Goal: Complete application form

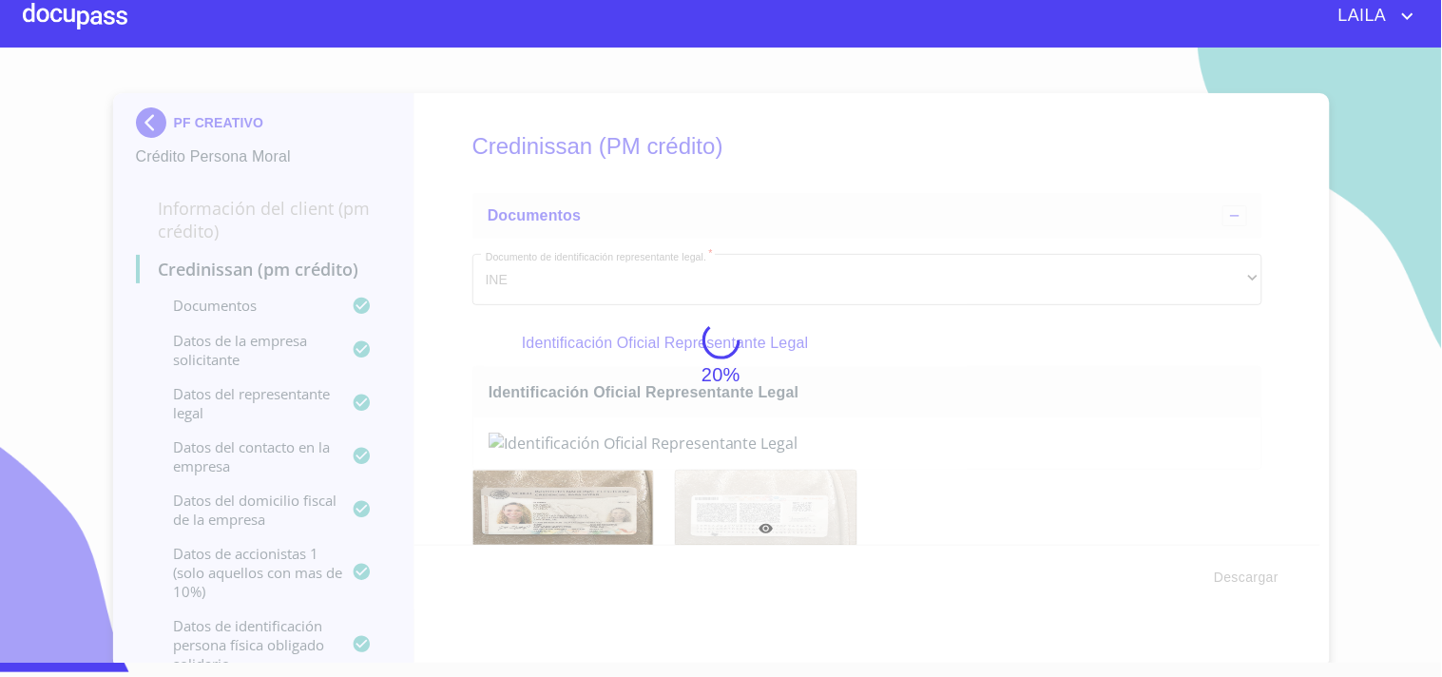
scroll to position [19960, 0]
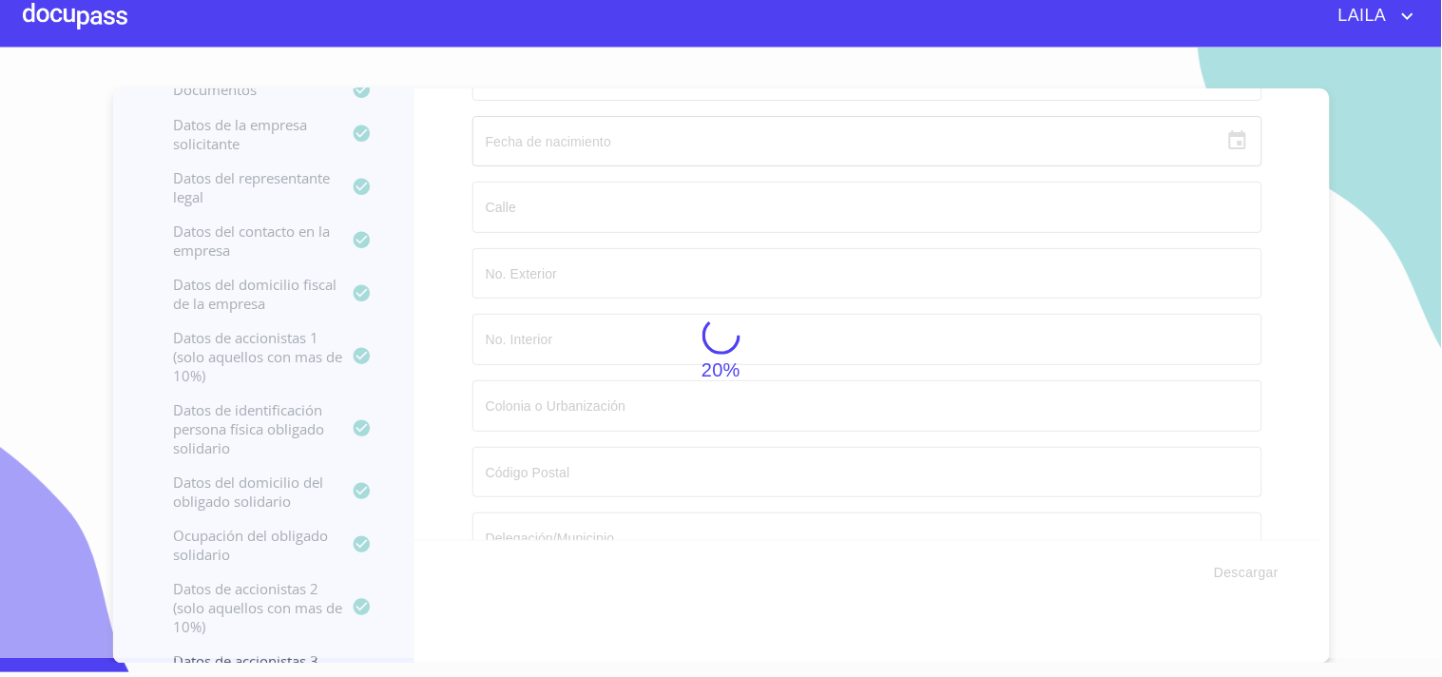
click at [89, 16] on div at bounding box center [75, 16] width 105 height 61
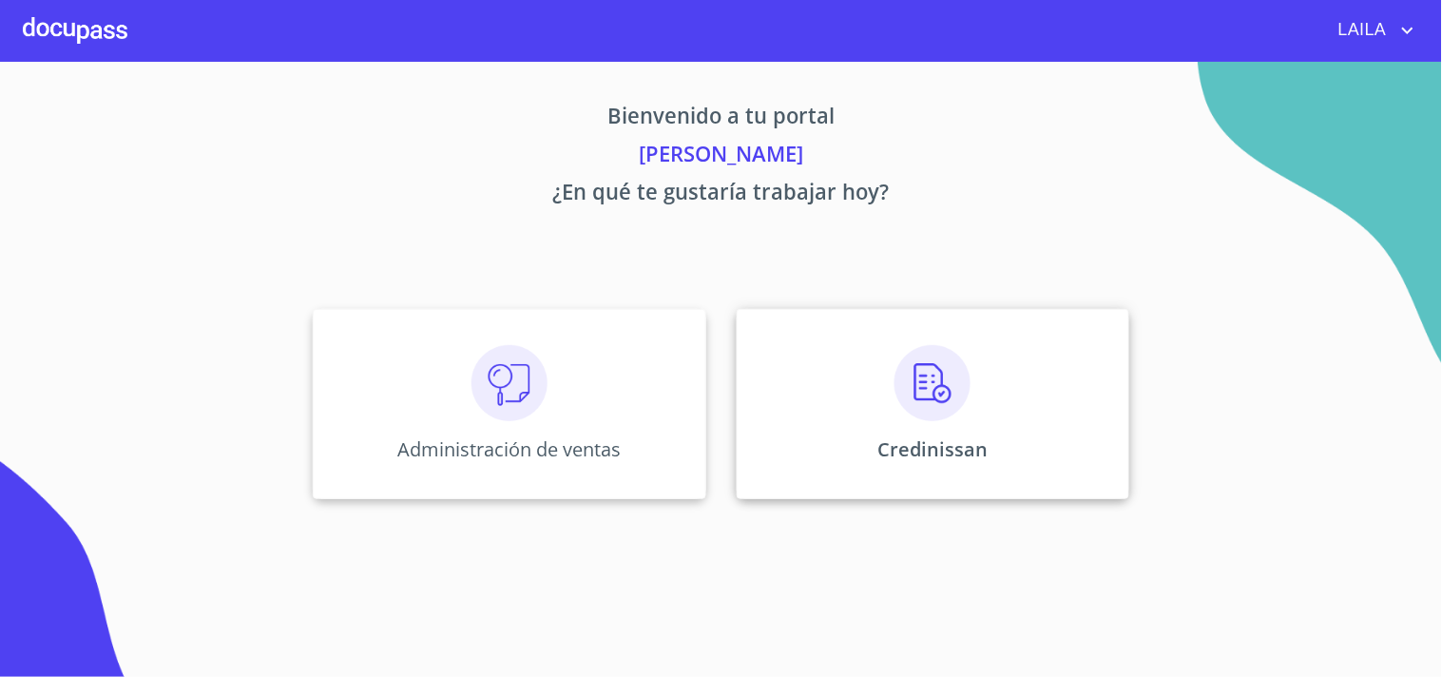
click at [1025, 416] on div "Credinissan" at bounding box center [933, 404] width 393 height 190
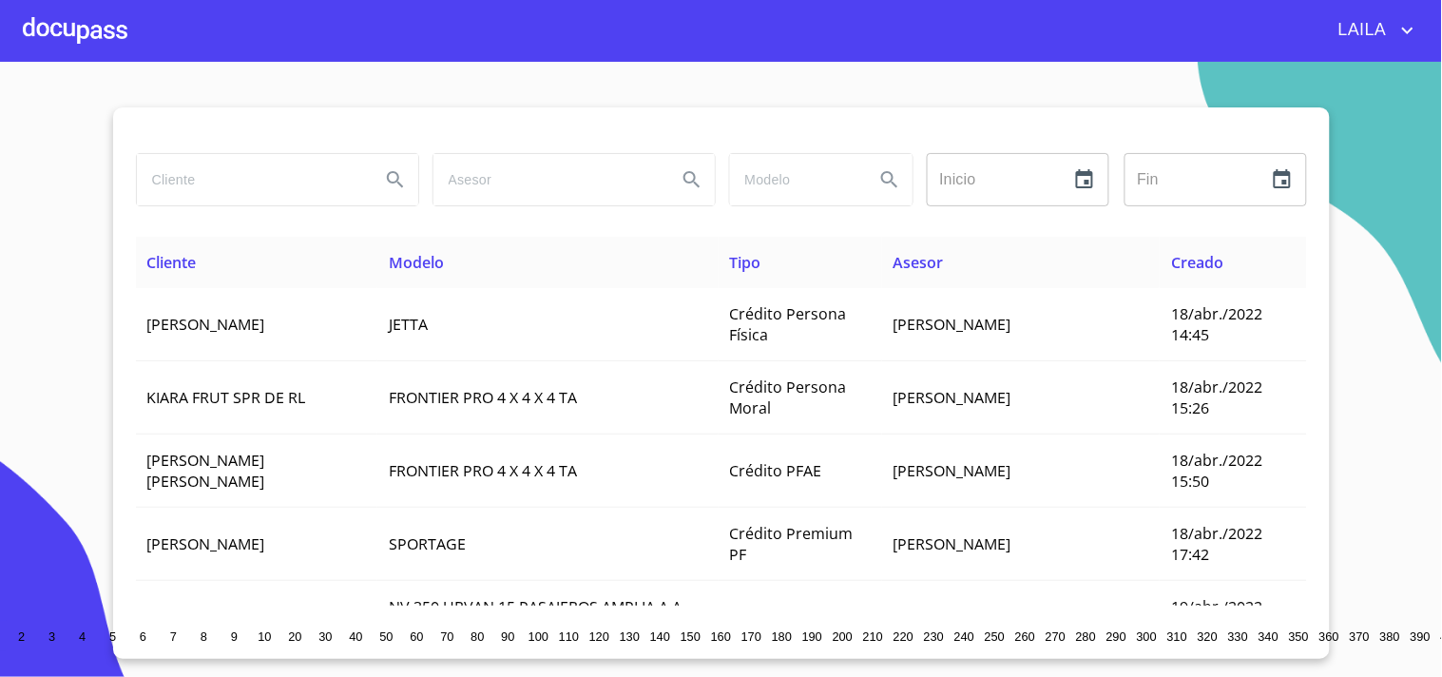
click at [50, 15] on div at bounding box center [75, 30] width 105 height 61
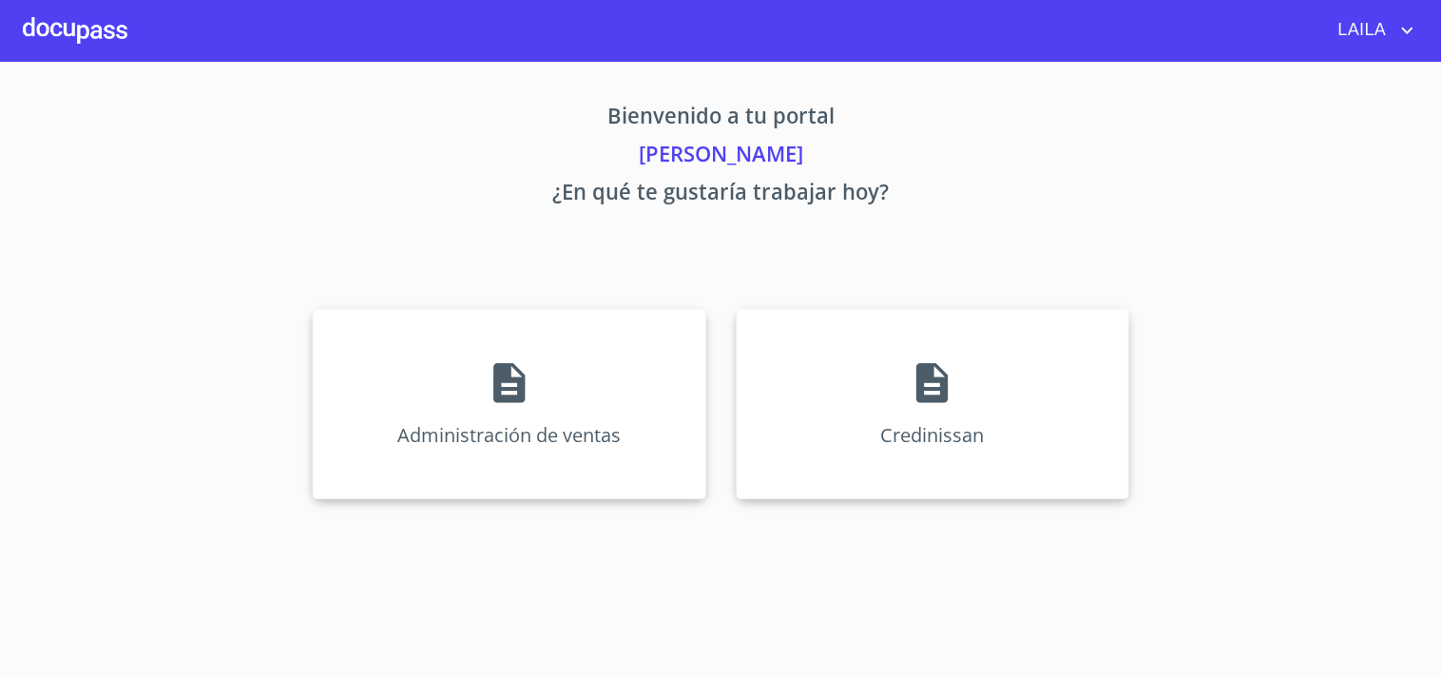
click at [50, 15] on div at bounding box center [75, 30] width 105 height 61
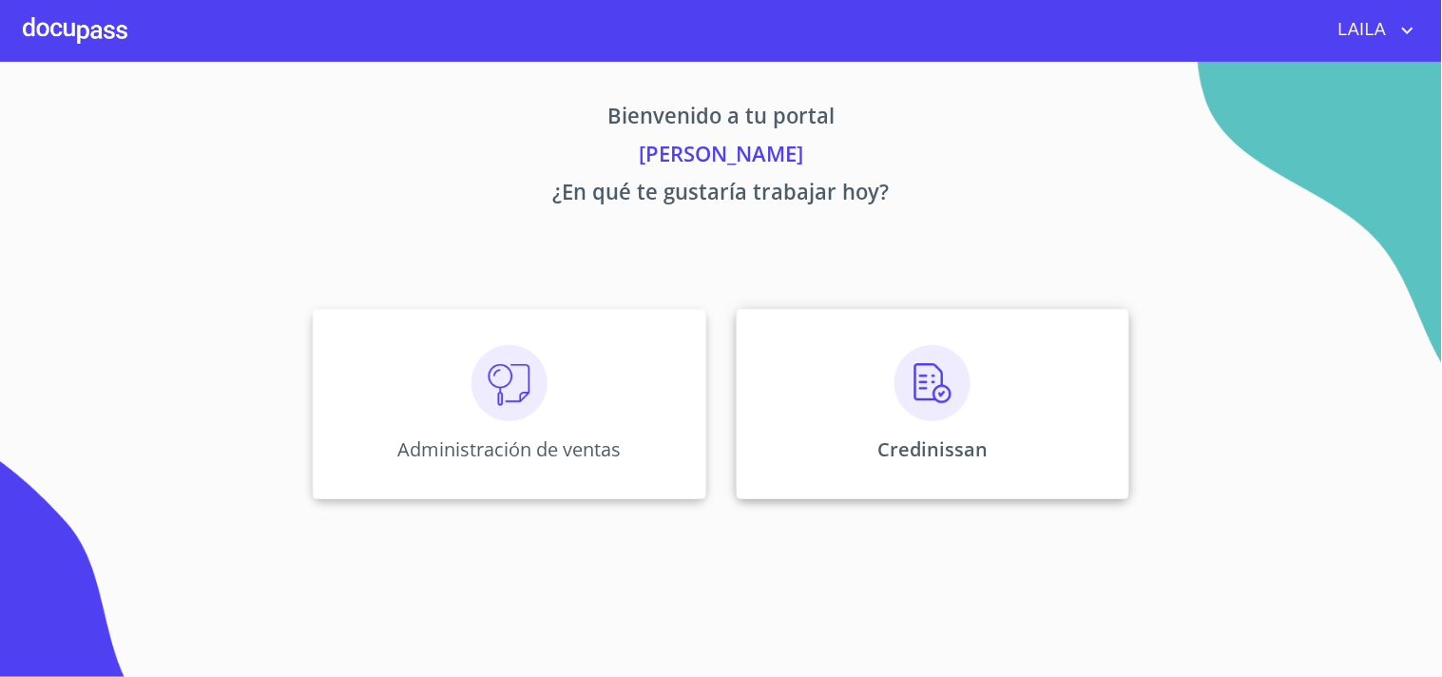
click at [1031, 400] on div "Credinissan" at bounding box center [933, 404] width 393 height 190
click at [718, 290] on div "Credinissan" at bounding box center [933, 404] width 393 height 190
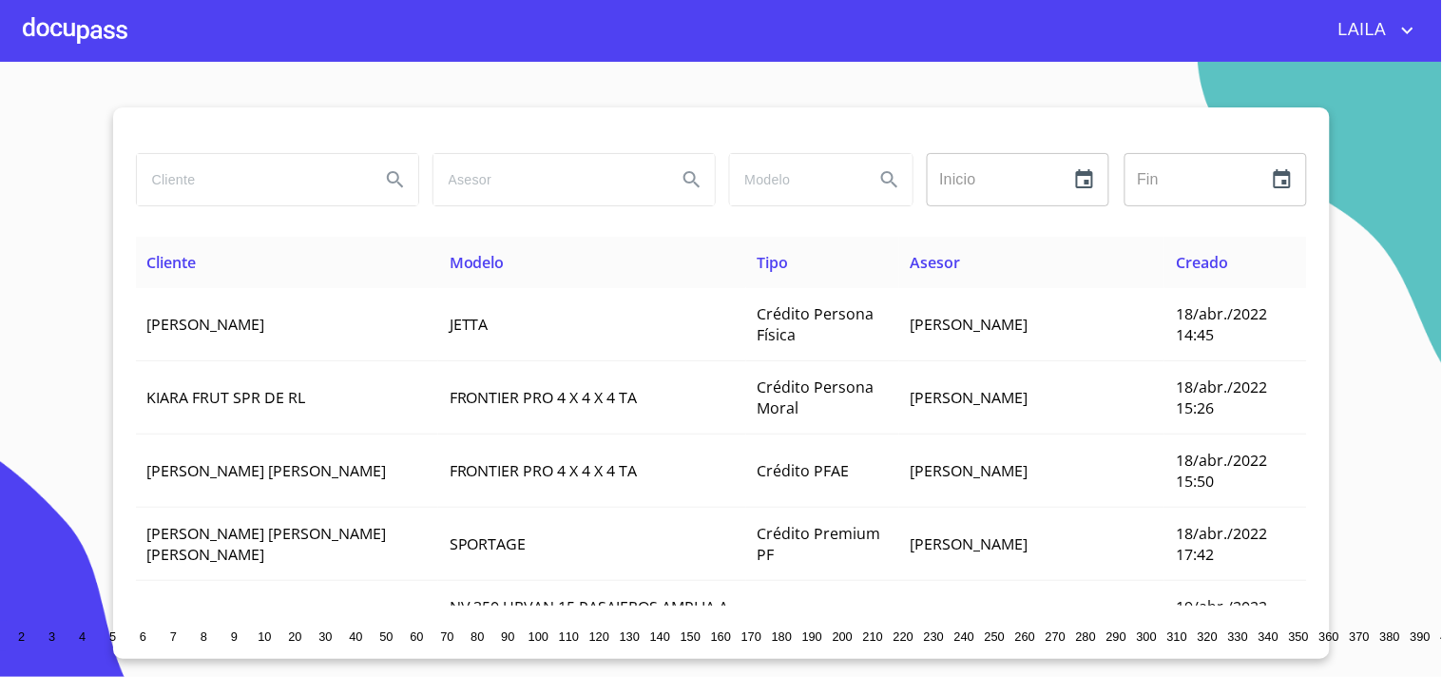
click at [281, 186] on input "search" at bounding box center [251, 179] width 228 height 51
type input "PF CREATIVO"
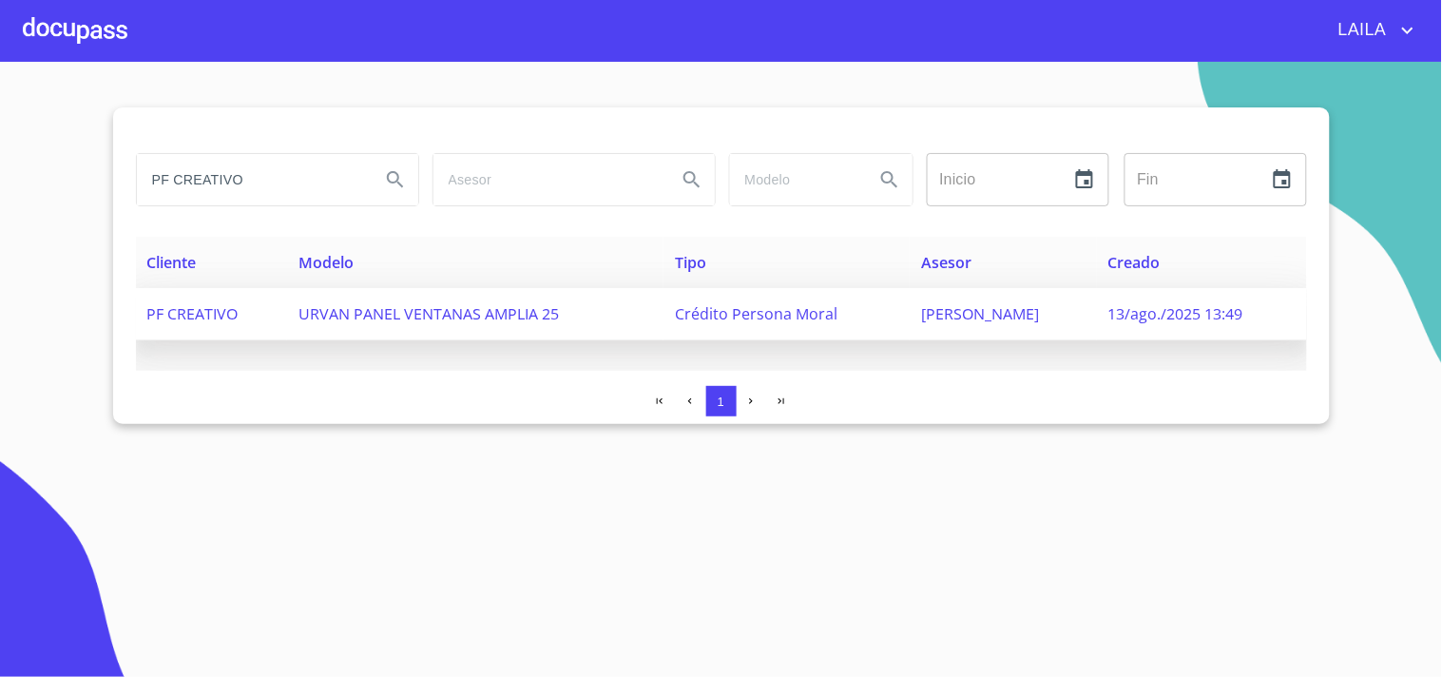
click at [226, 290] on td "PF CREATIVO" at bounding box center [211, 314] width 151 height 52
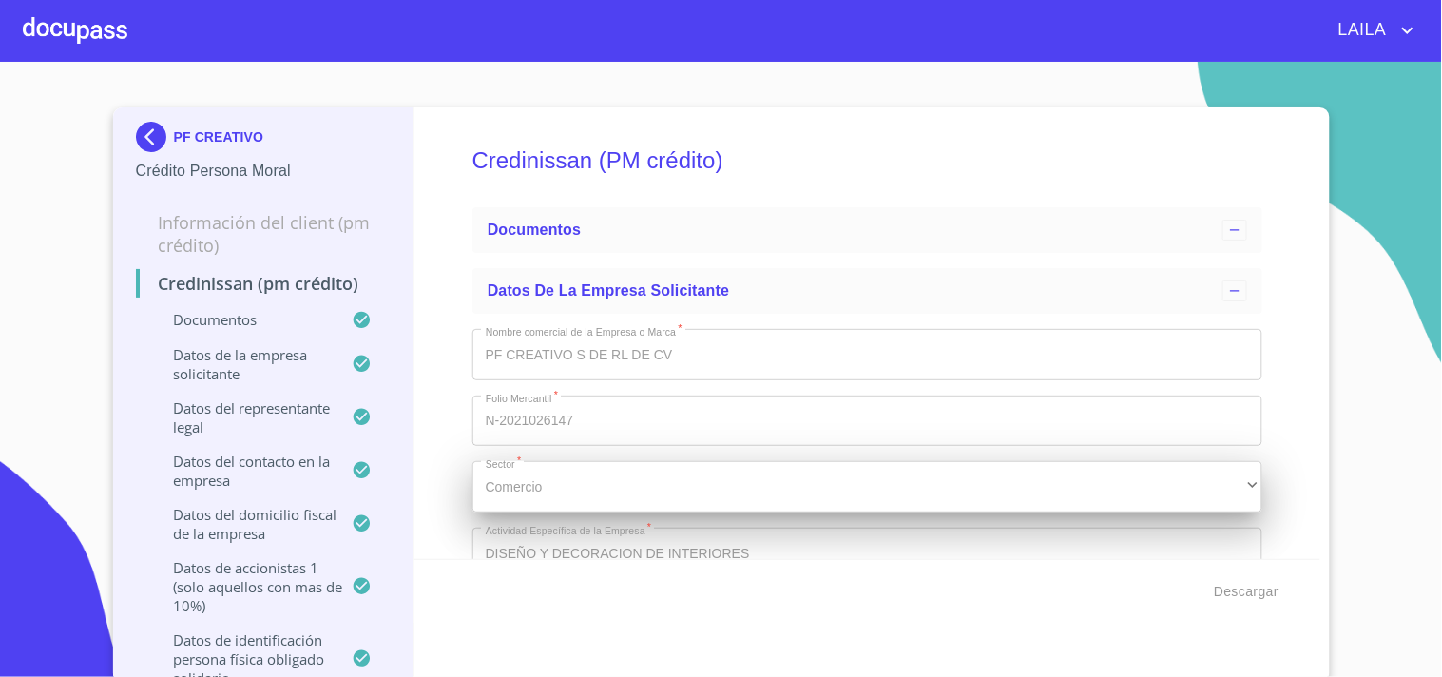
type input "3 de sep. de 2021"
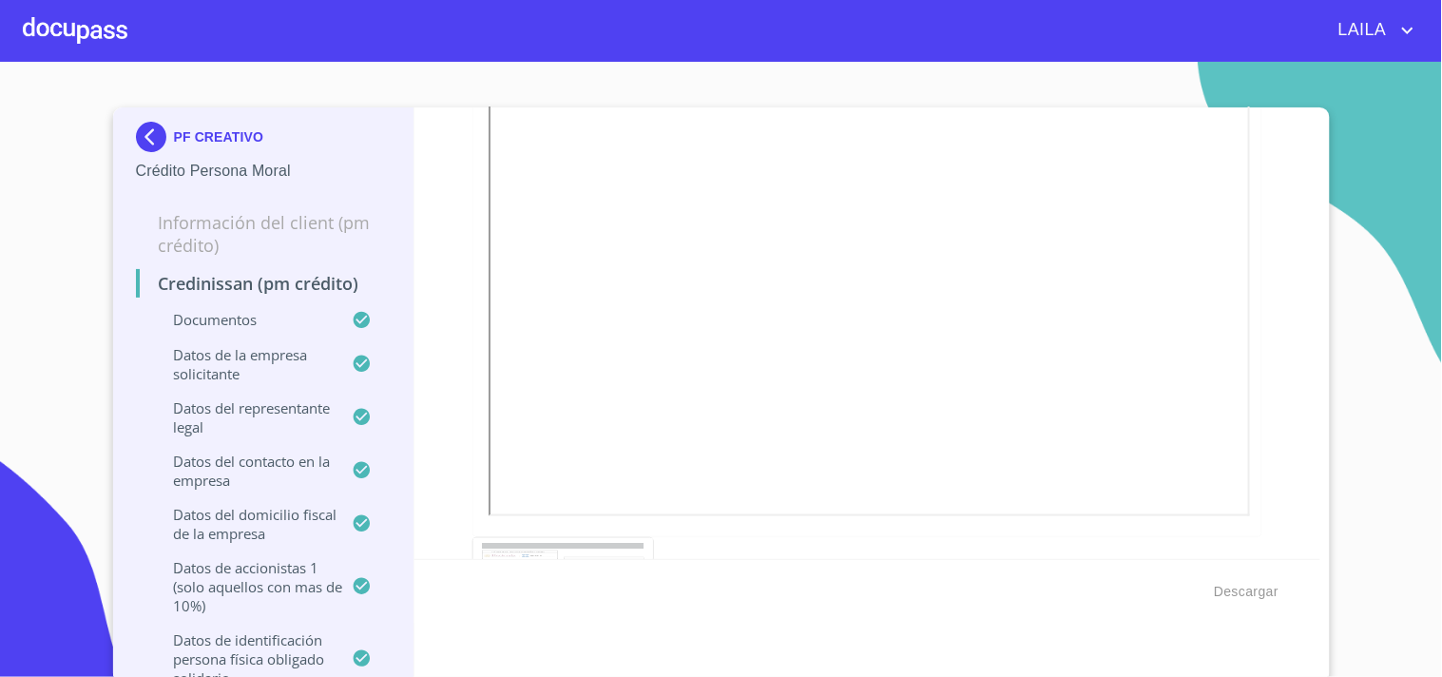
scroll to position [12316, 0]
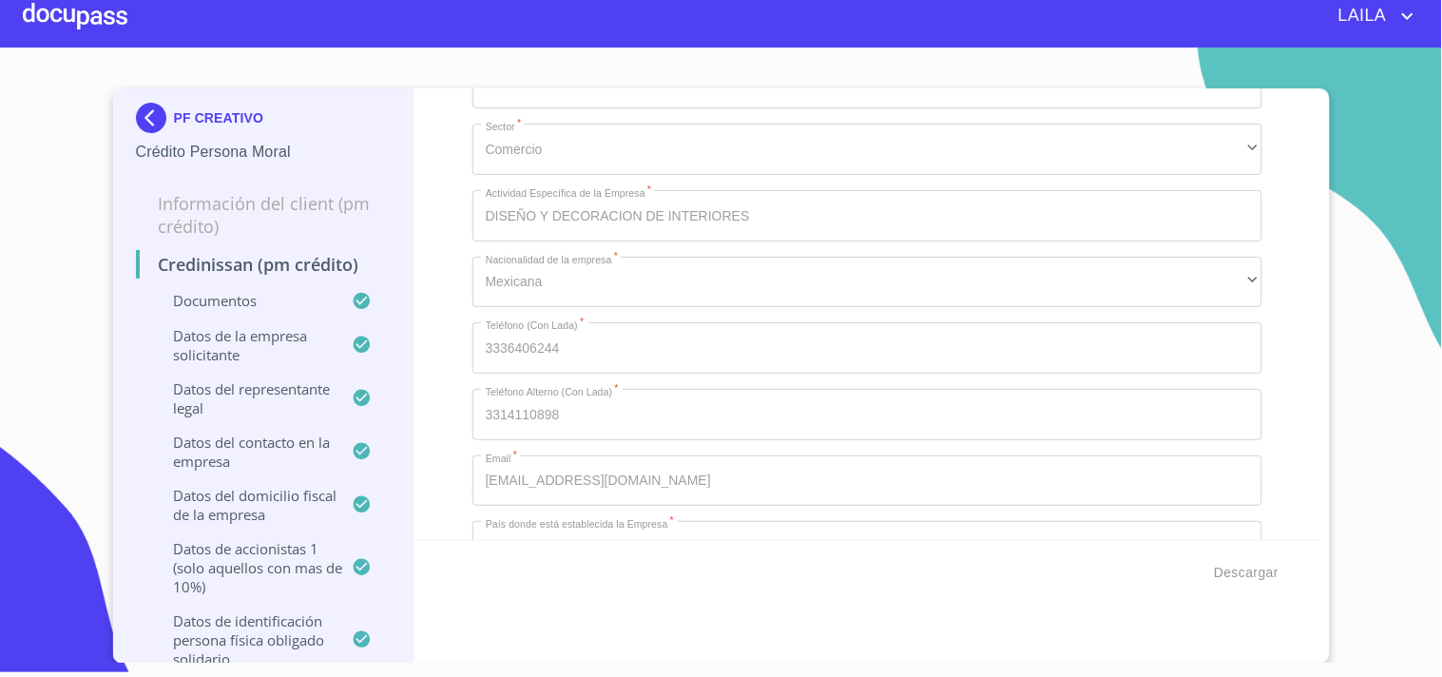
scroll to position [12363, 0]
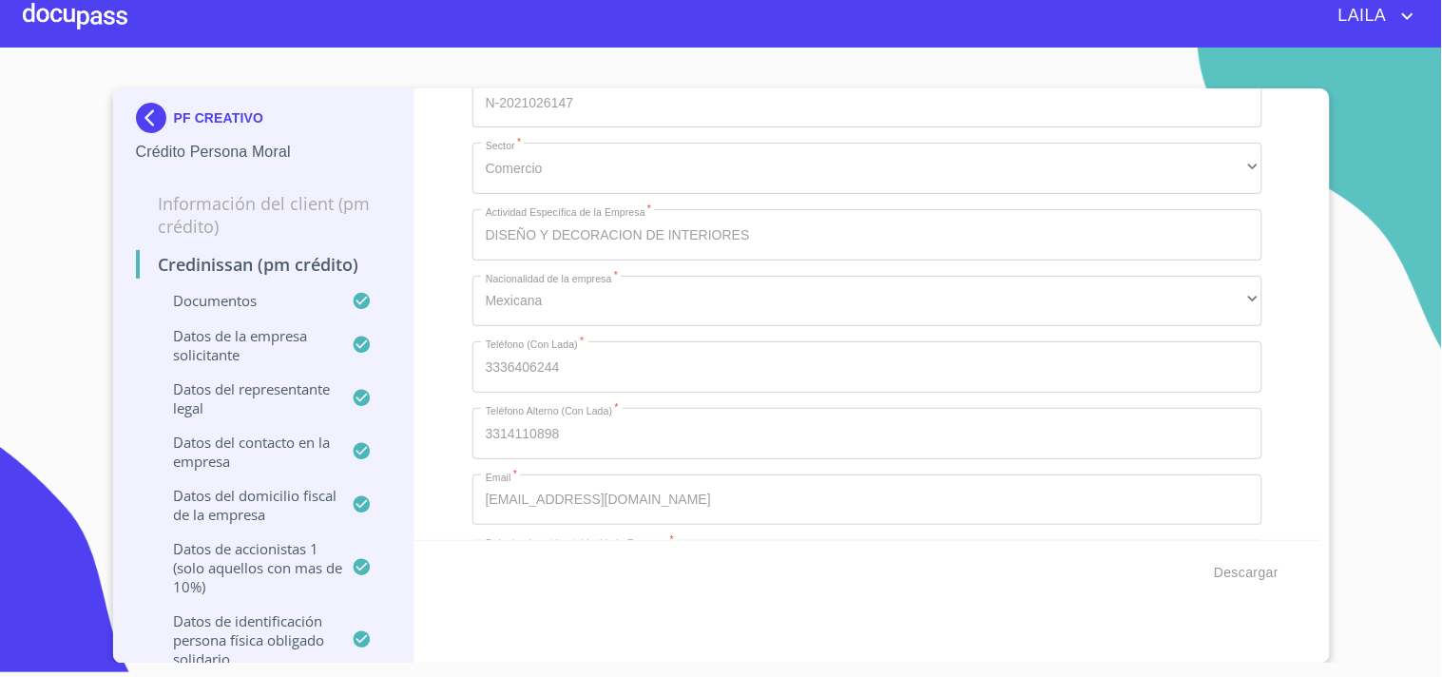
click at [144, 118] on img at bounding box center [155, 118] width 38 height 30
